Goal: Task Accomplishment & Management: Use online tool/utility

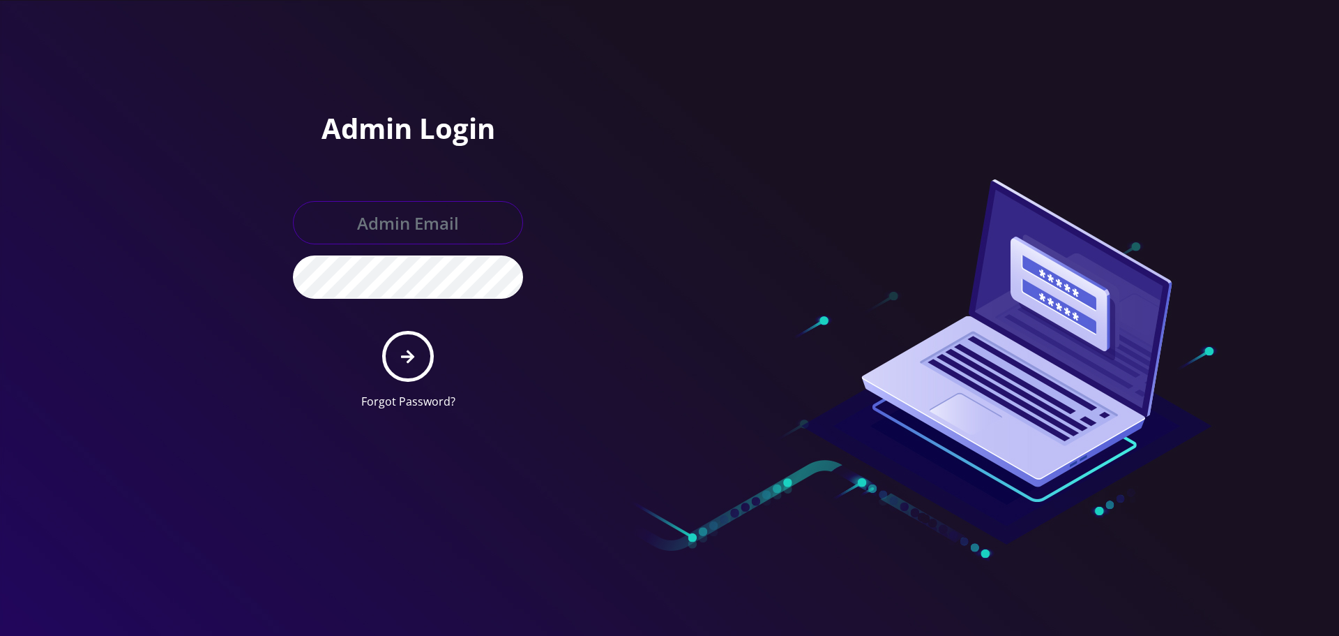
type input "[EMAIL_ADDRESS][DOMAIN_NAME]"
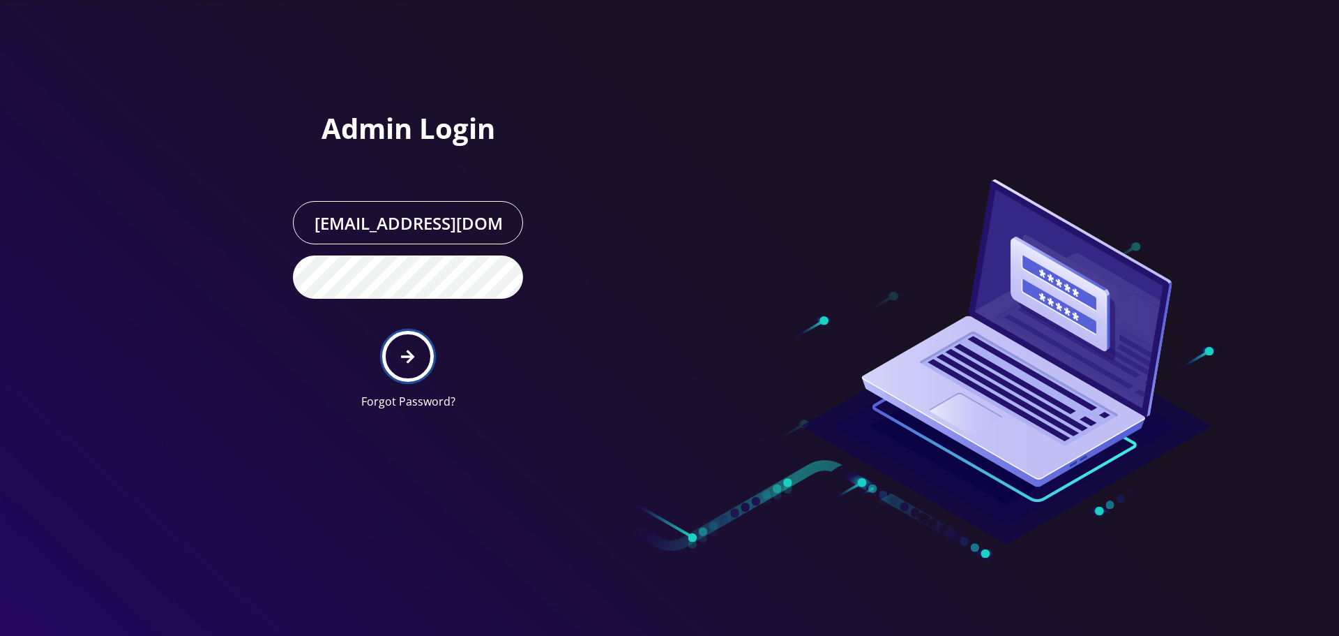
click at [391, 363] on button "submit" at bounding box center [407, 356] width 51 height 51
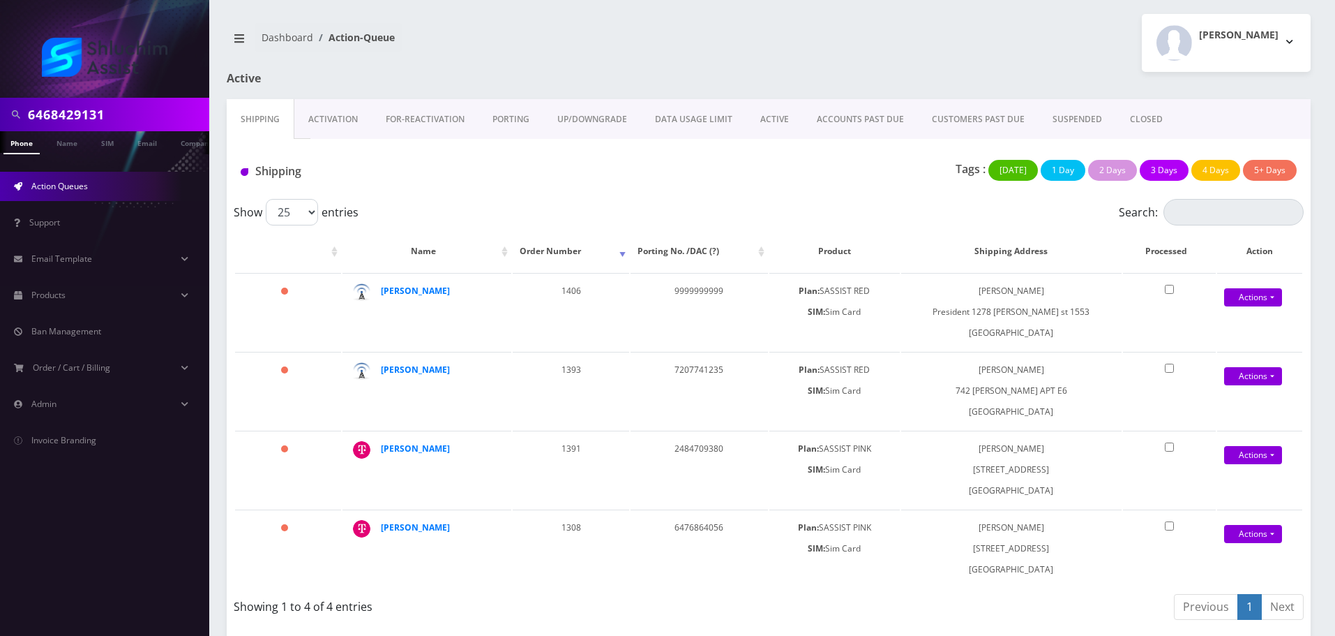
click at [136, 115] on input "6468429131" at bounding box center [117, 114] width 178 height 27
paste input "chayahildeshaim@gmail.com"
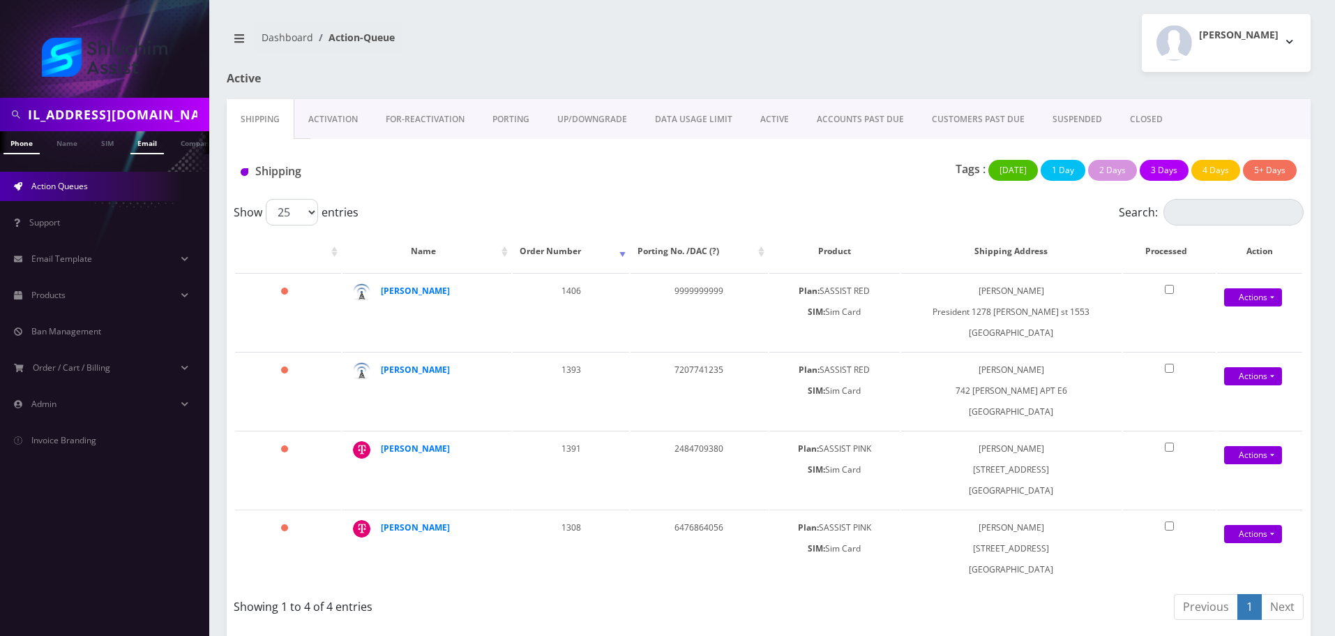
type input "chayahildeshaim@gmail.com"
click at [155, 152] on link "Email" at bounding box center [146, 142] width 33 height 23
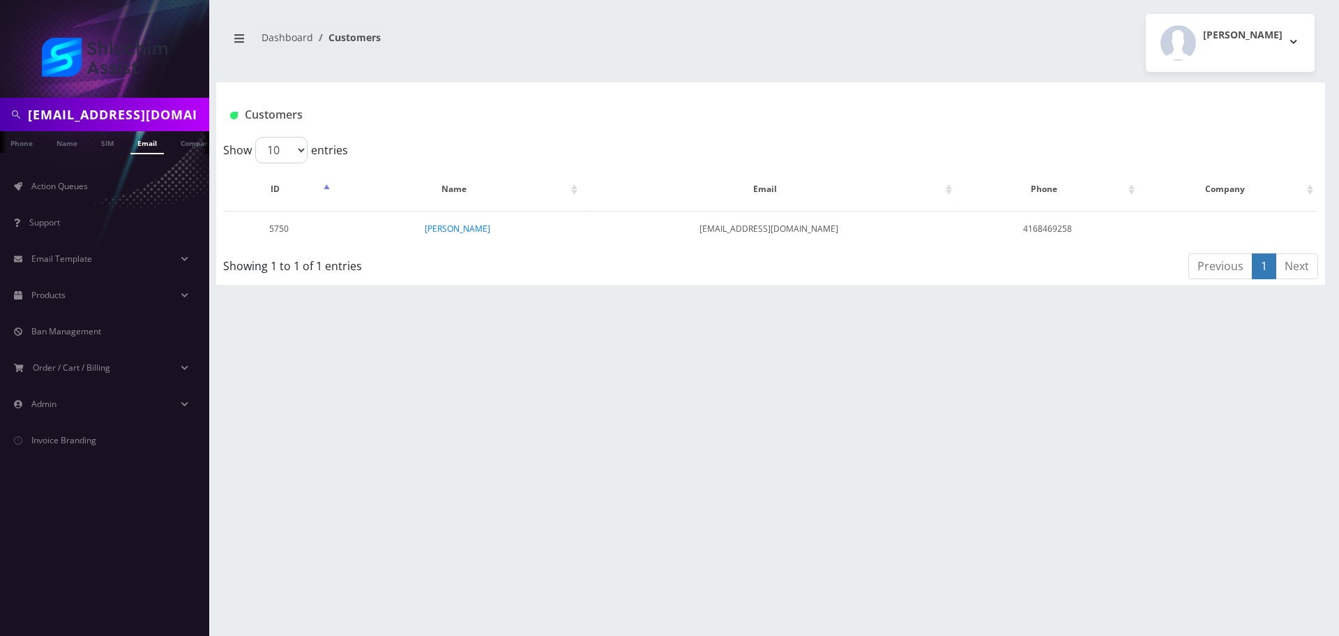
click at [459, 225] on link "[PERSON_NAME]" at bounding box center [458, 229] width 66 height 12
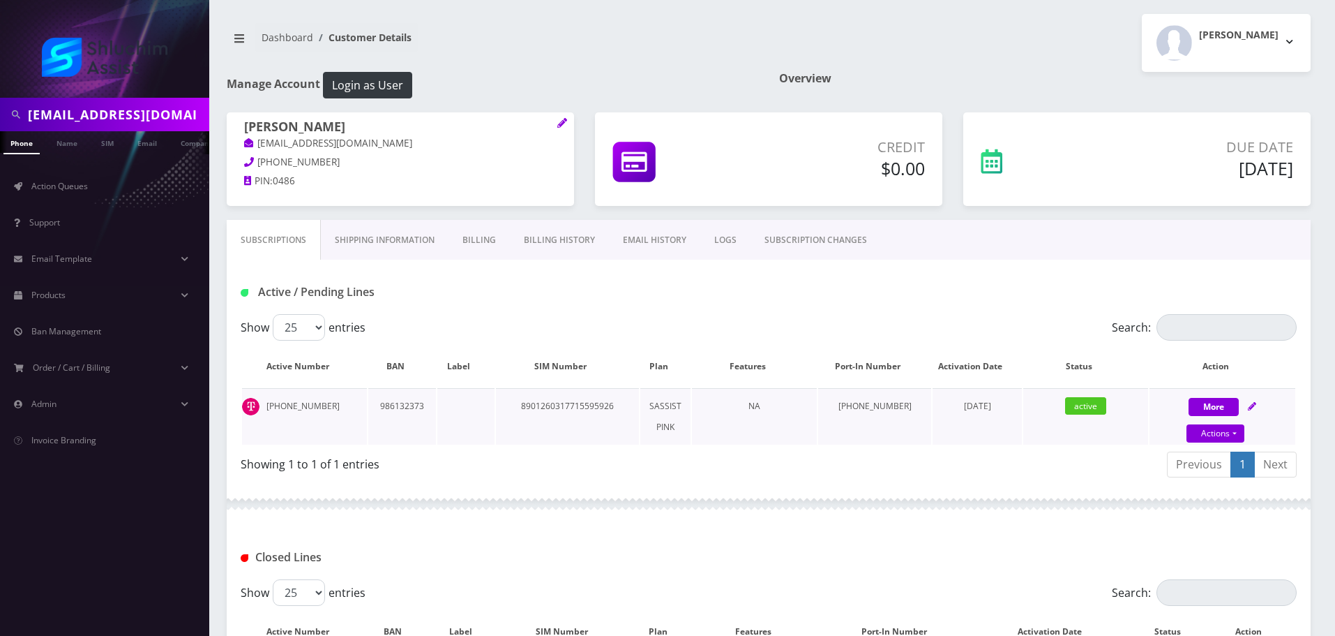
click at [581, 407] on td "8901260317715595926" at bounding box center [567, 416] width 143 height 57
click at [175, 103] on input "chayahildeshaim@gmail.com" at bounding box center [117, 114] width 178 height 27
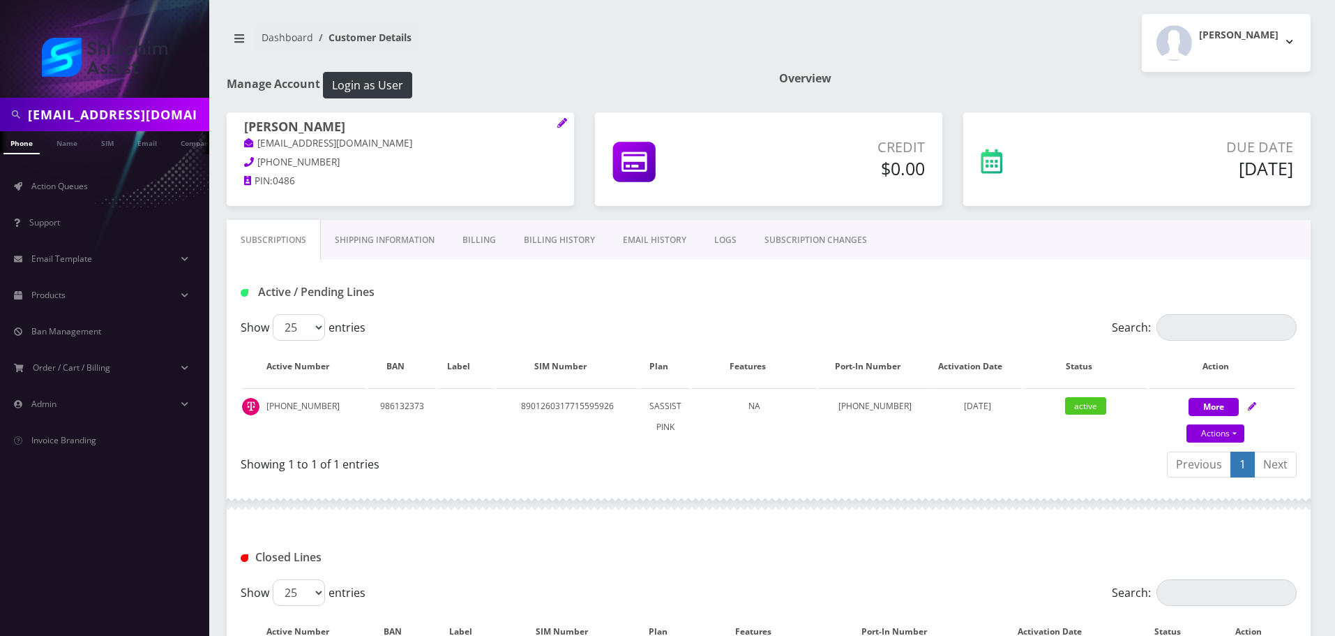
click at [175, 103] on input "chayahildeshaim@gmail.com" at bounding box center [117, 114] width 178 height 27
paste input "zevycyprys"
type input "[EMAIL_ADDRESS][DOMAIN_NAME]"
click at [156, 149] on link "Email" at bounding box center [146, 142] width 33 height 23
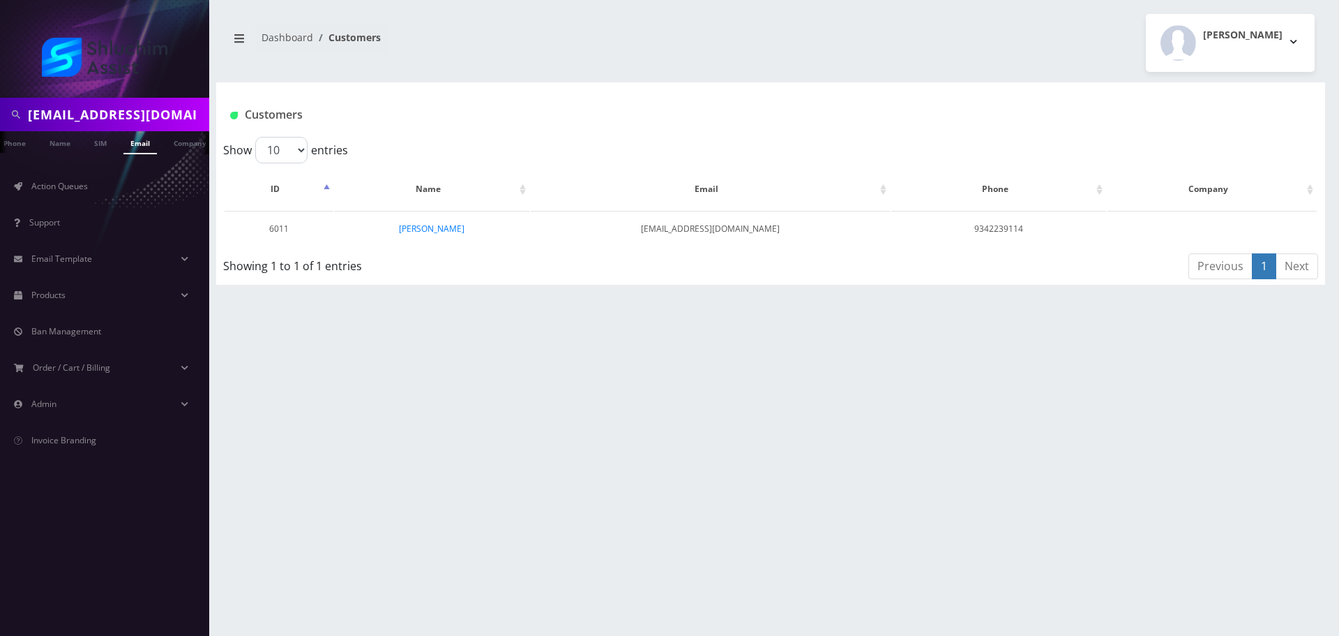
scroll to position [0, 14]
click at [97, 199] on link "Action Queues" at bounding box center [104, 186] width 209 height 29
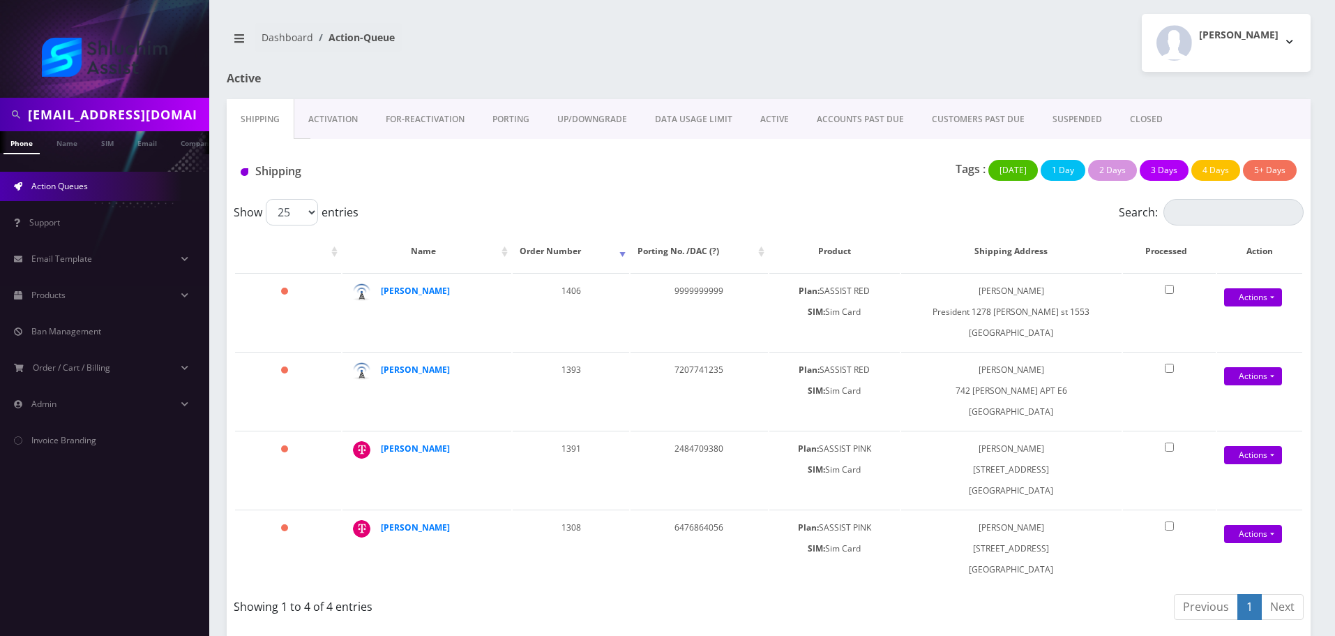
click at [780, 121] on link "ACTIVE" at bounding box center [774, 119] width 57 height 40
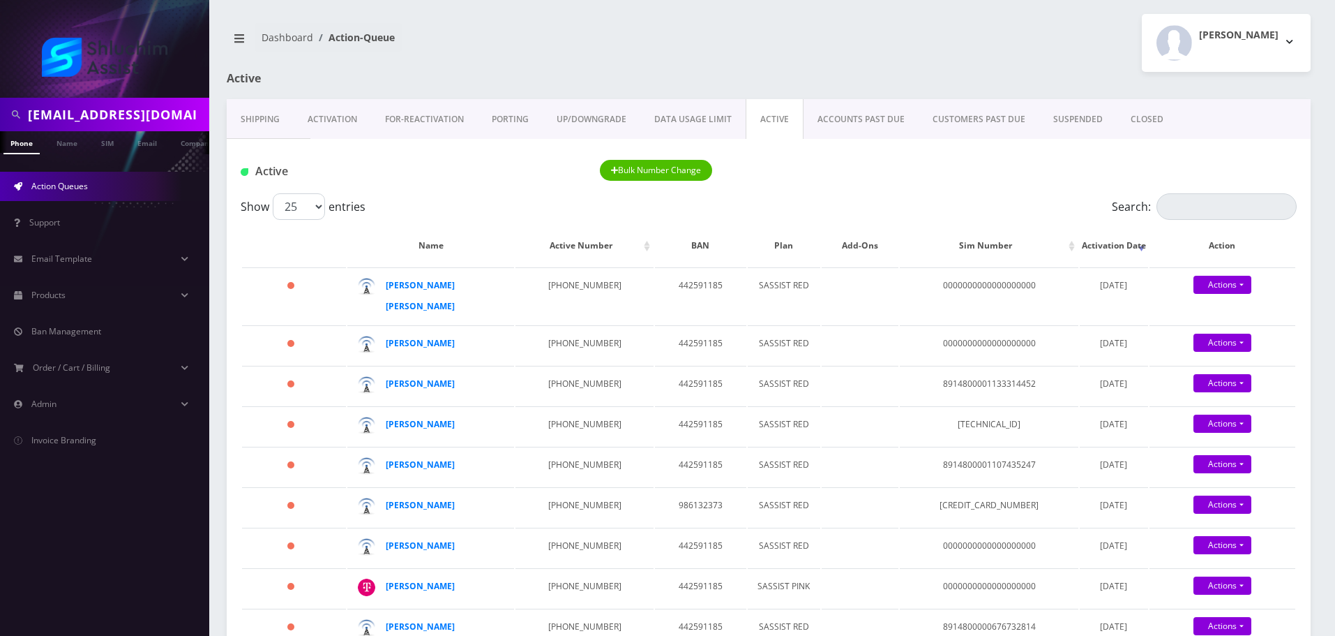
click at [864, 108] on link "ACCOUNTS PAST DUE" at bounding box center [861, 119] width 115 height 40
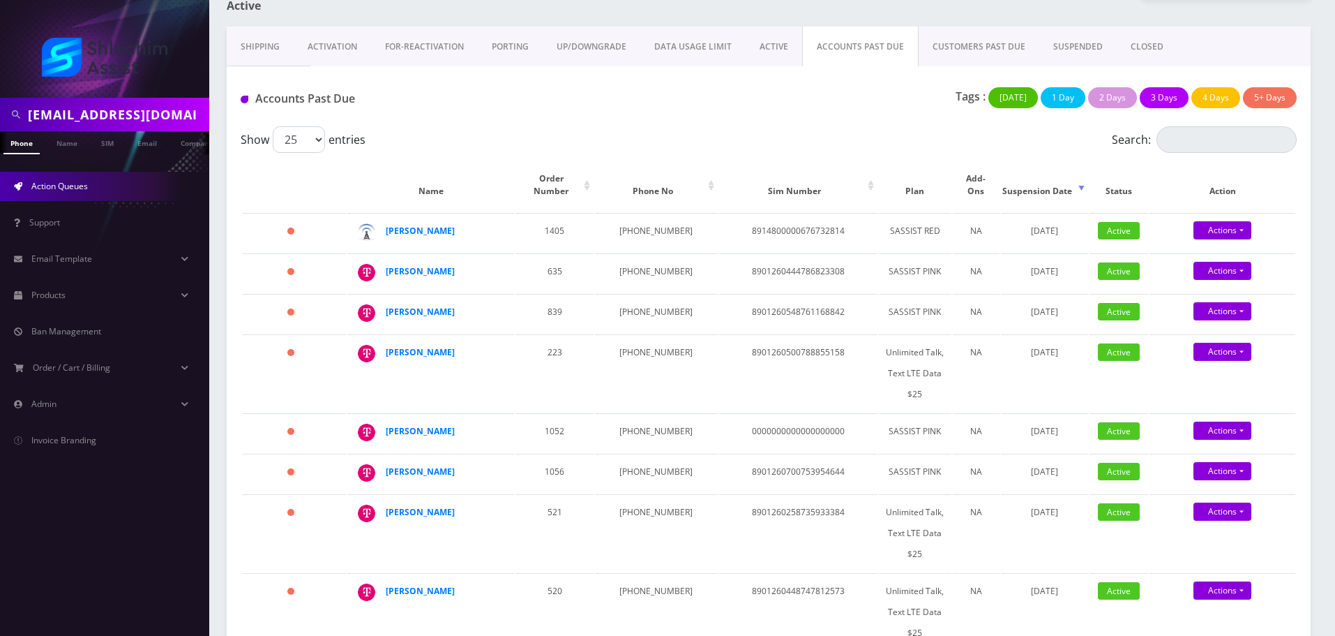
scroll to position [70, 0]
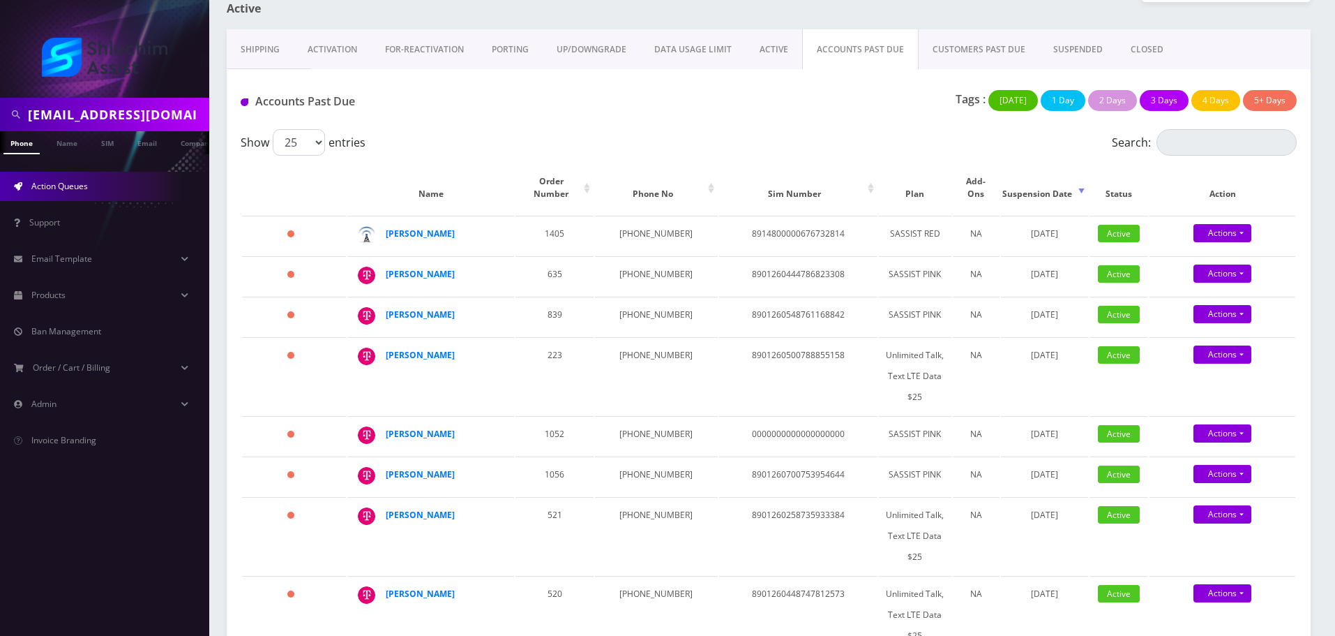
click at [746, 33] on link "ACTIVE" at bounding box center [774, 49] width 57 height 40
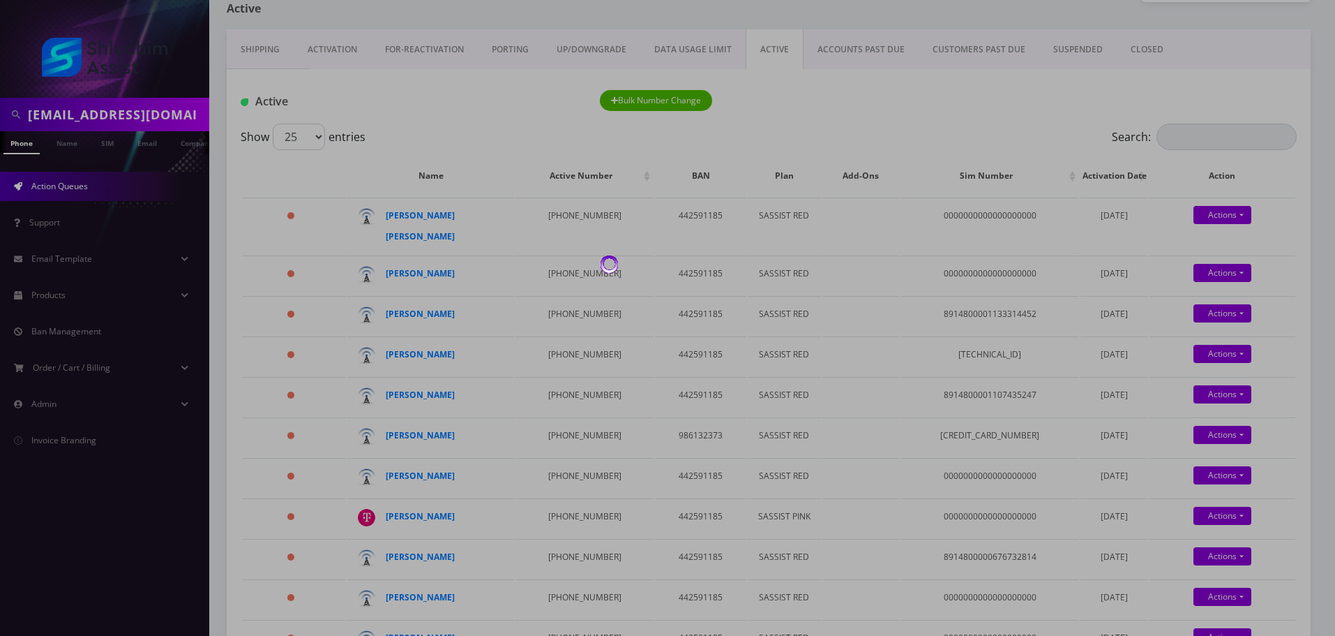
click at [759, 42] on div at bounding box center [667, 318] width 1335 height 636
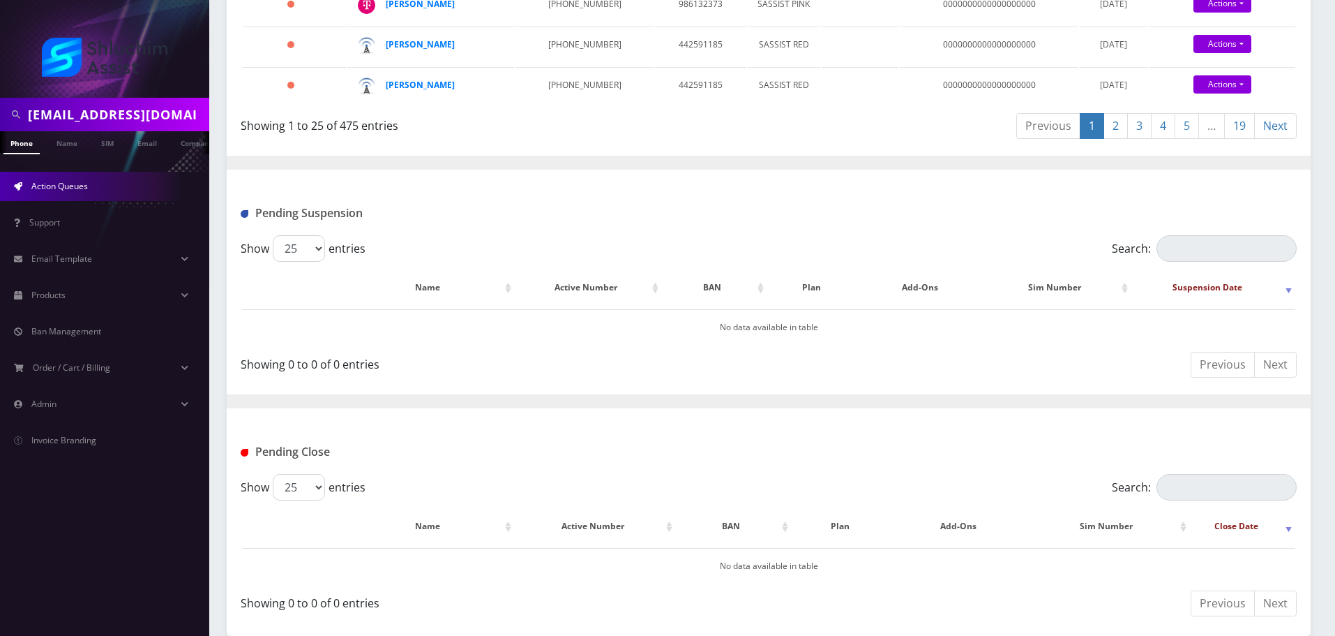
scroll to position [1224, 0]
click at [1249, 139] on link "19" at bounding box center [1239, 126] width 31 height 26
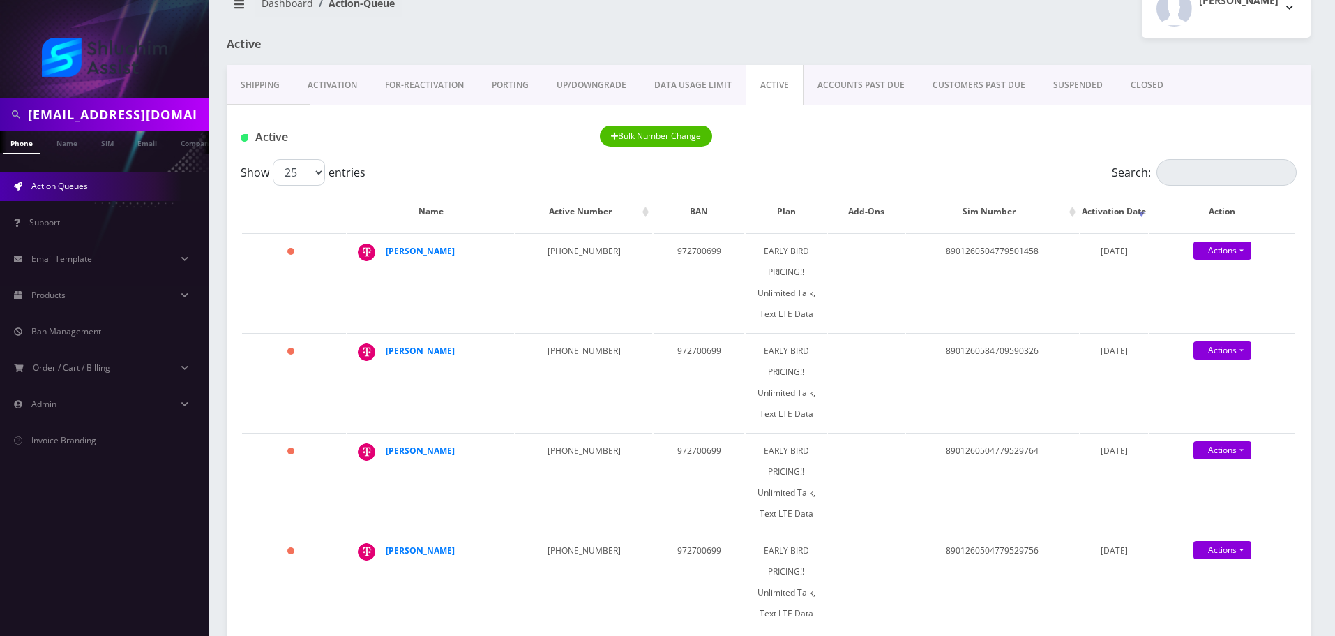
scroll to position [31, 0]
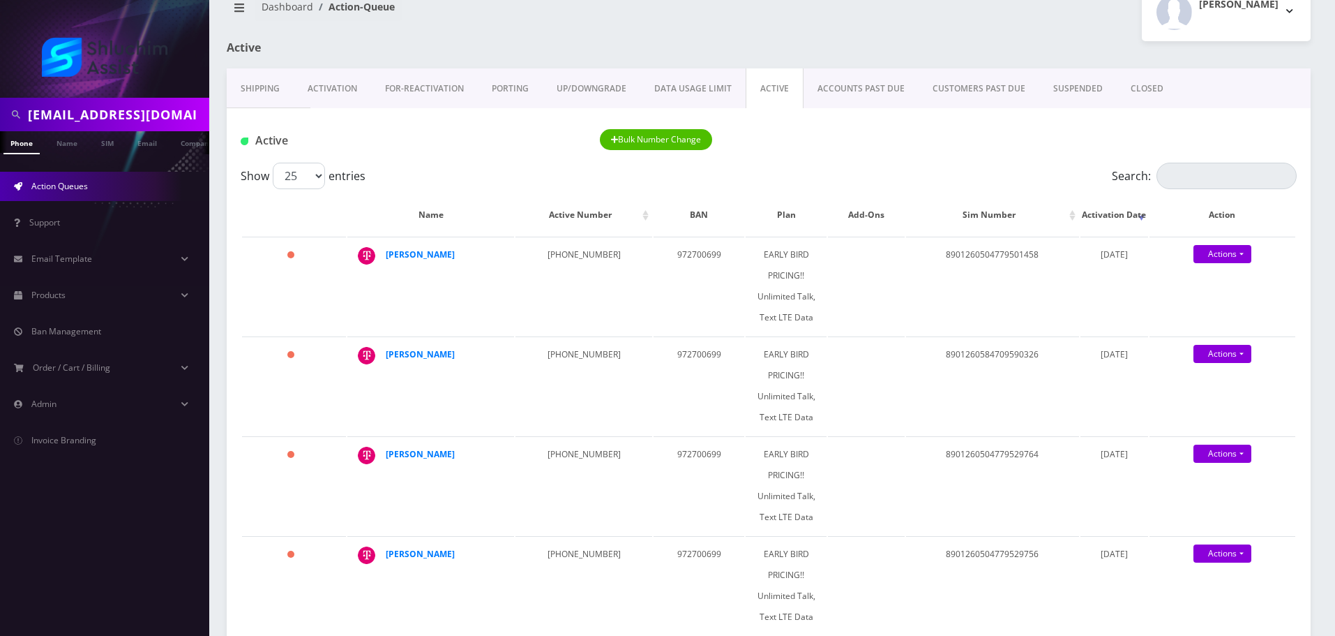
click at [817, 172] on div "Show 25 50 100 250 500 1000 entries" at bounding box center [637, 176] width 792 height 27
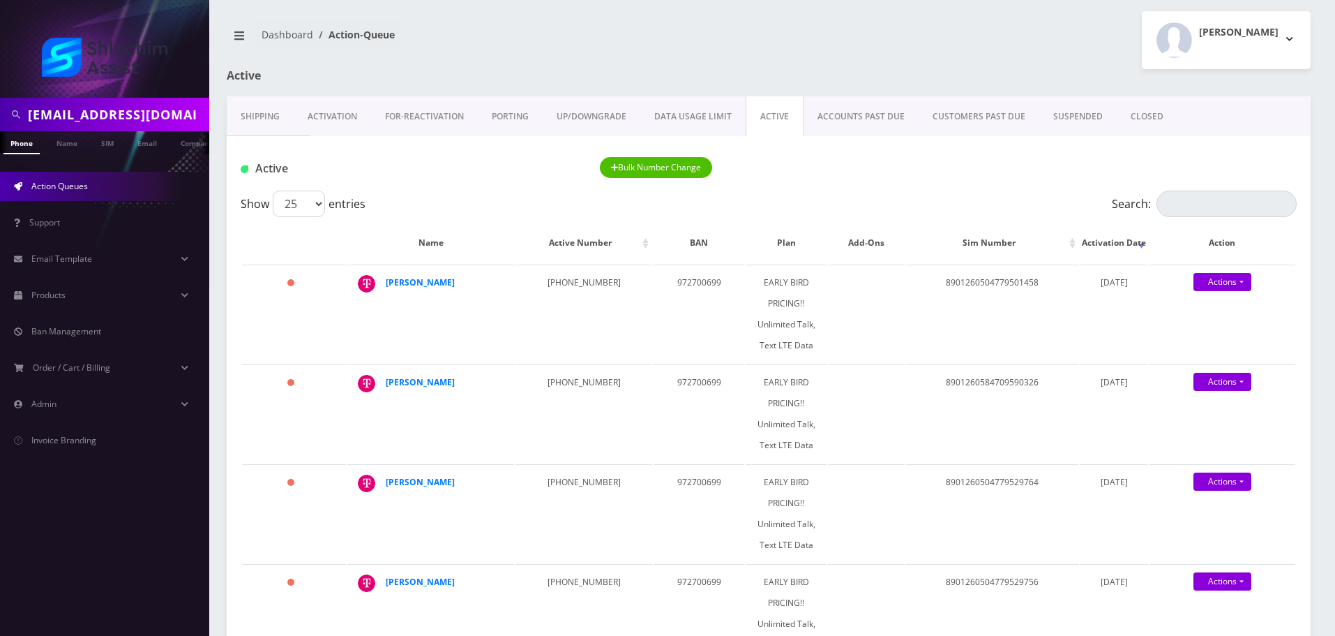
scroll to position [0, 0]
